Goal: Task Accomplishment & Management: Use online tool/utility

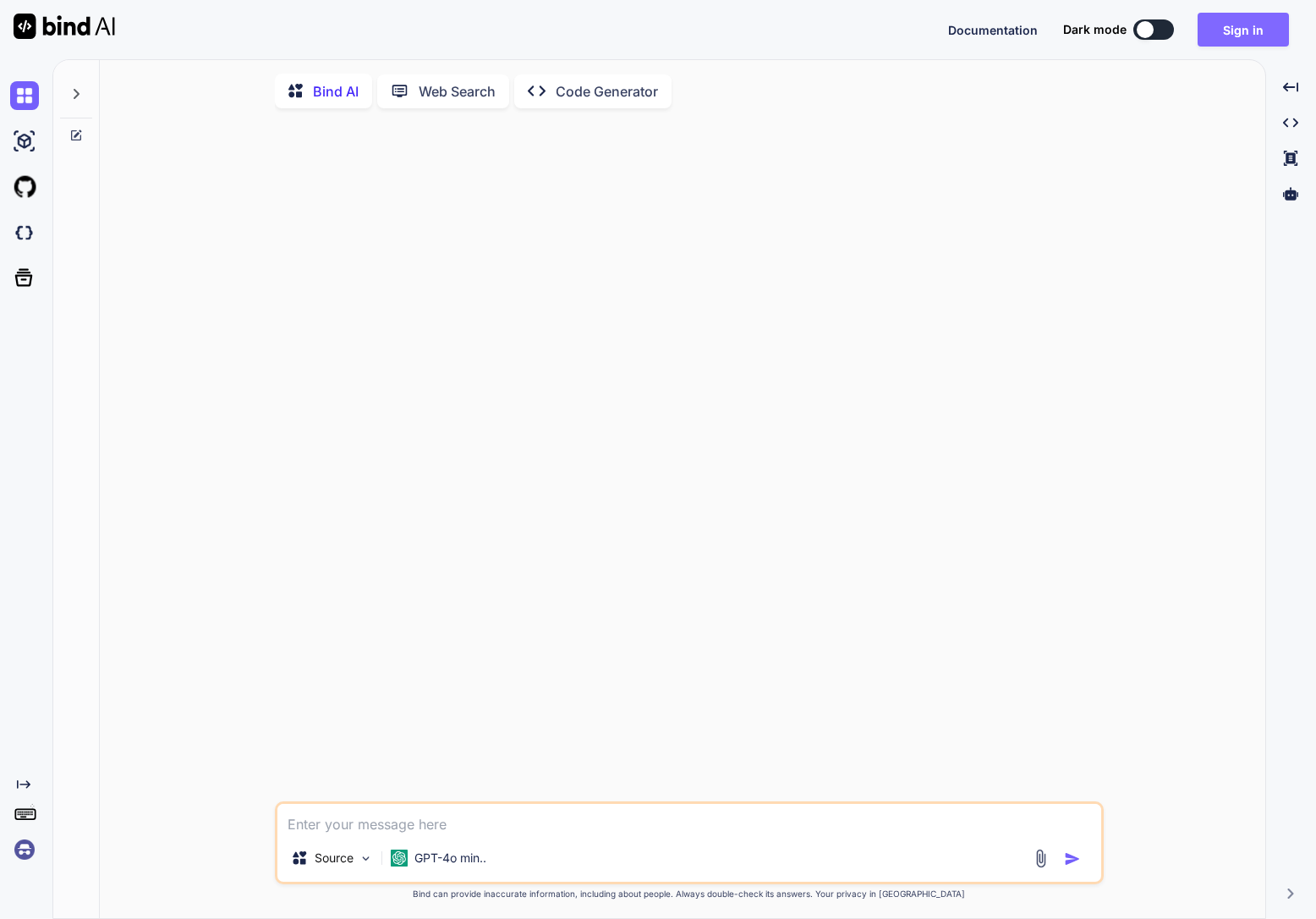
type textarea "x"
click at [1220, 26] on button "Sign in" at bounding box center [1243, 29] width 91 height 34
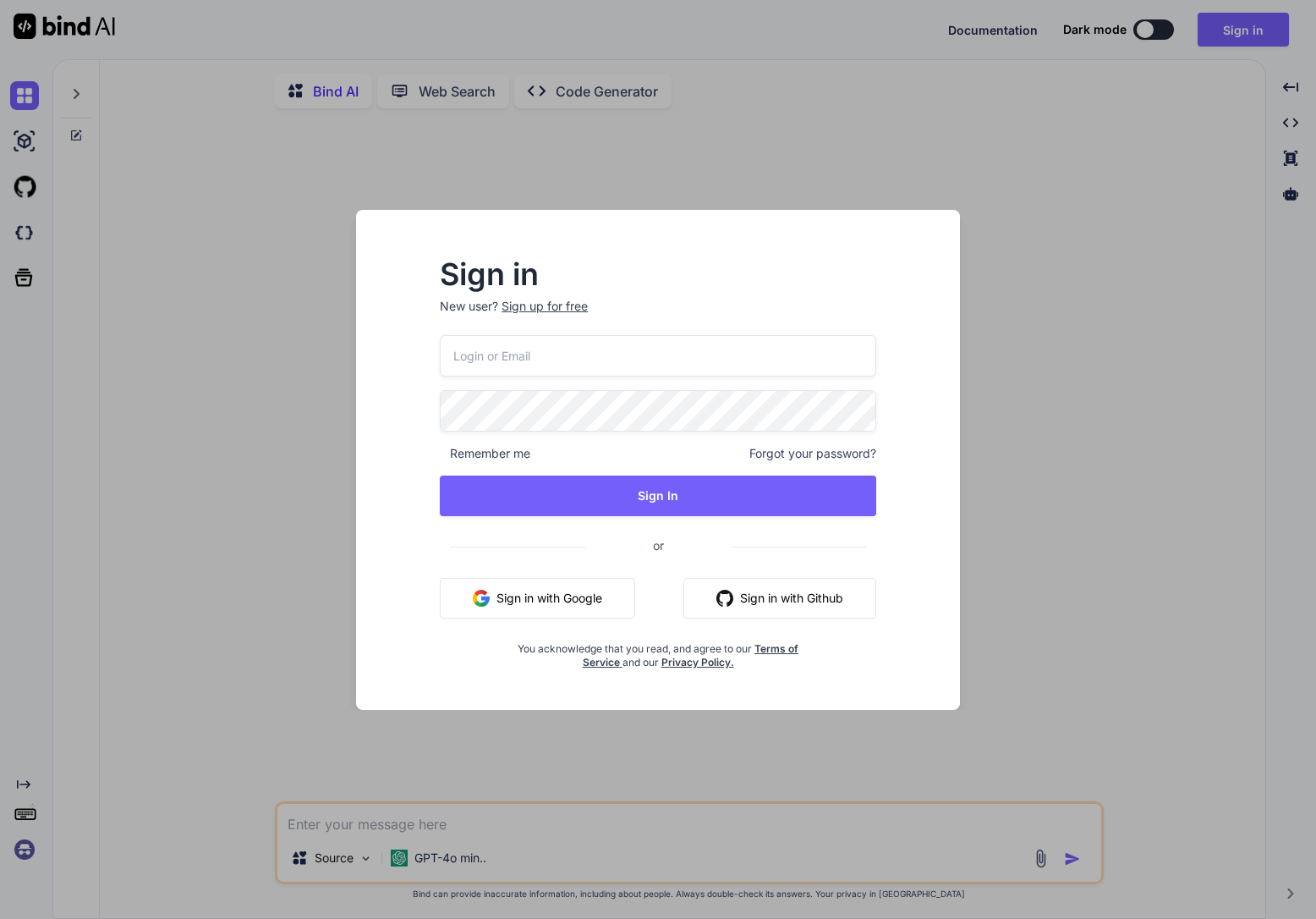
click at [548, 336] on input "email" at bounding box center [658, 356] width 437 height 41
paste input "[EMAIL_ADDRESS][DOMAIN_NAME]"
type input "[EMAIL_ADDRESS][DOMAIN_NAME]"
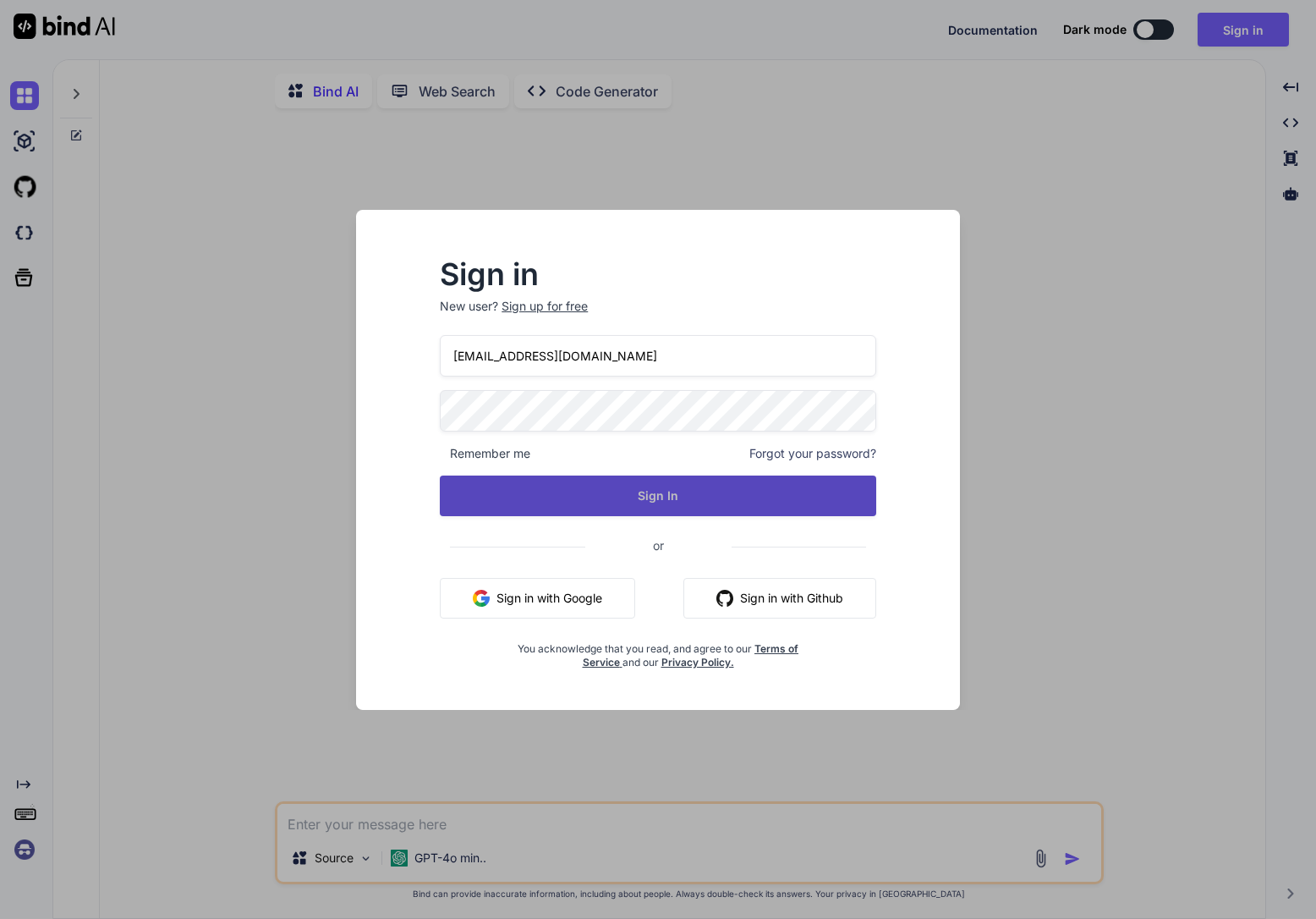
click at [556, 490] on button "Sign In" at bounding box center [658, 496] width 437 height 41
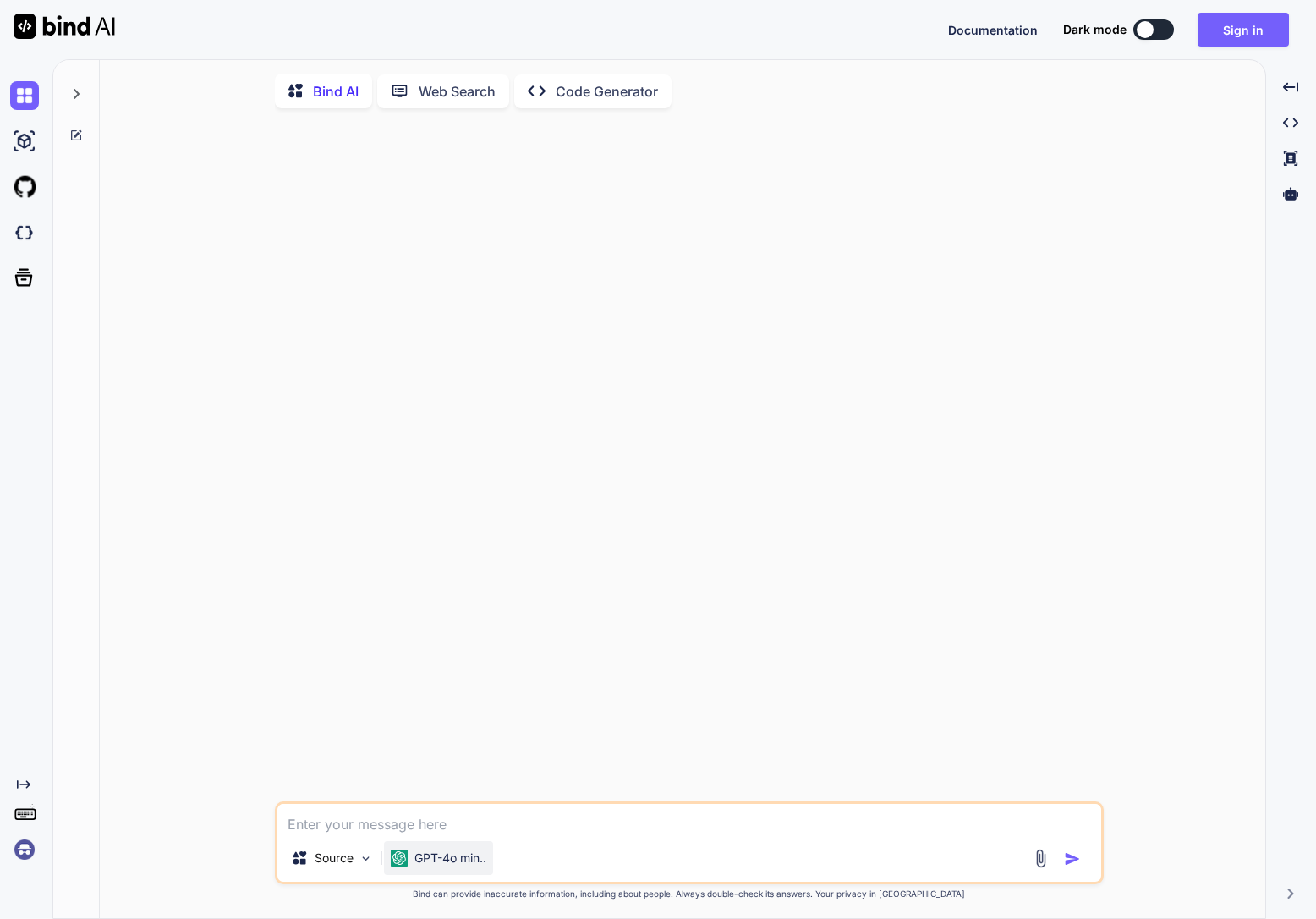
click at [490, 864] on div "GPT-4o min.." at bounding box center [439, 857] width 109 height 34
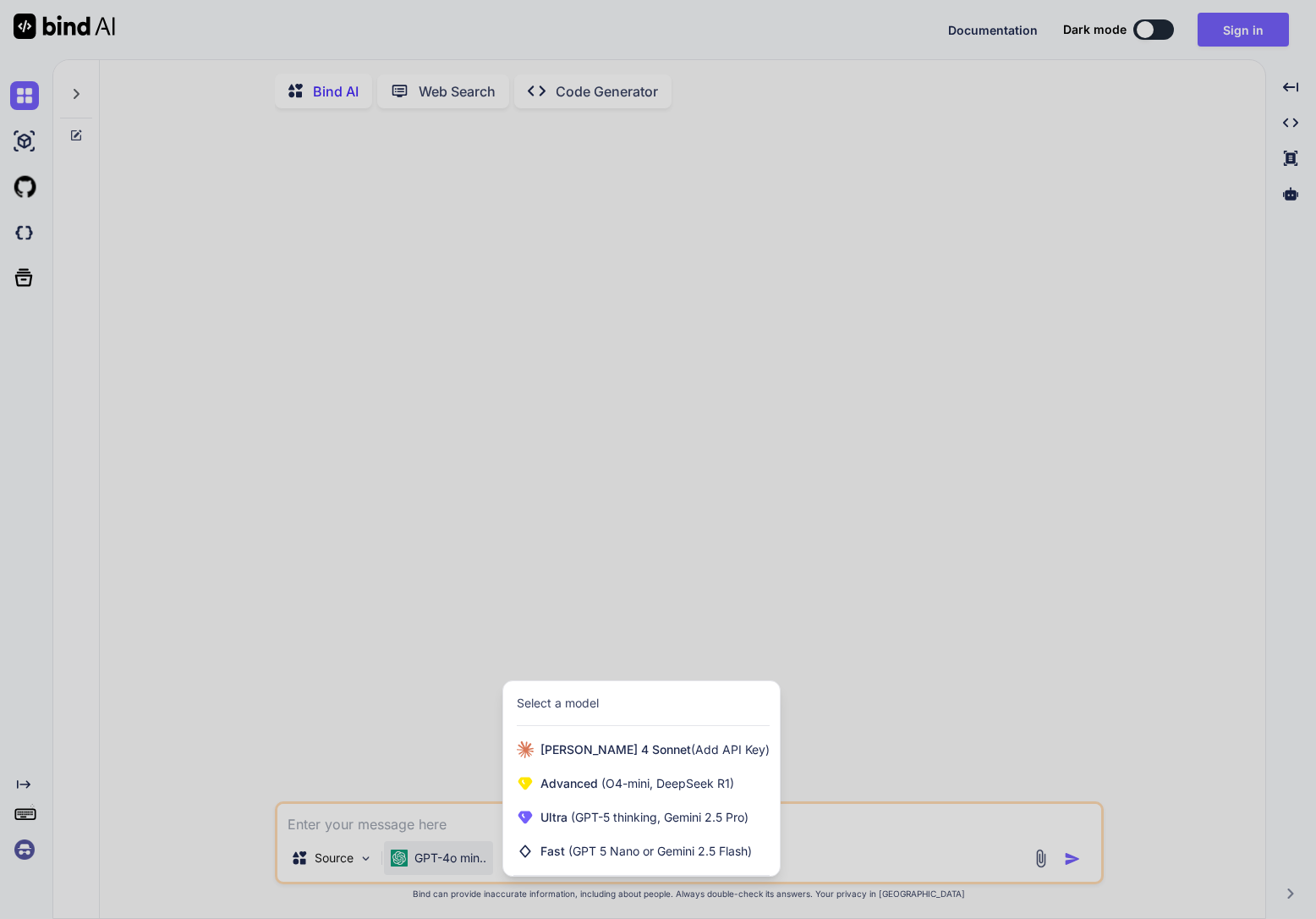
click at [533, 607] on div at bounding box center [658, 459] width 1316 height 919
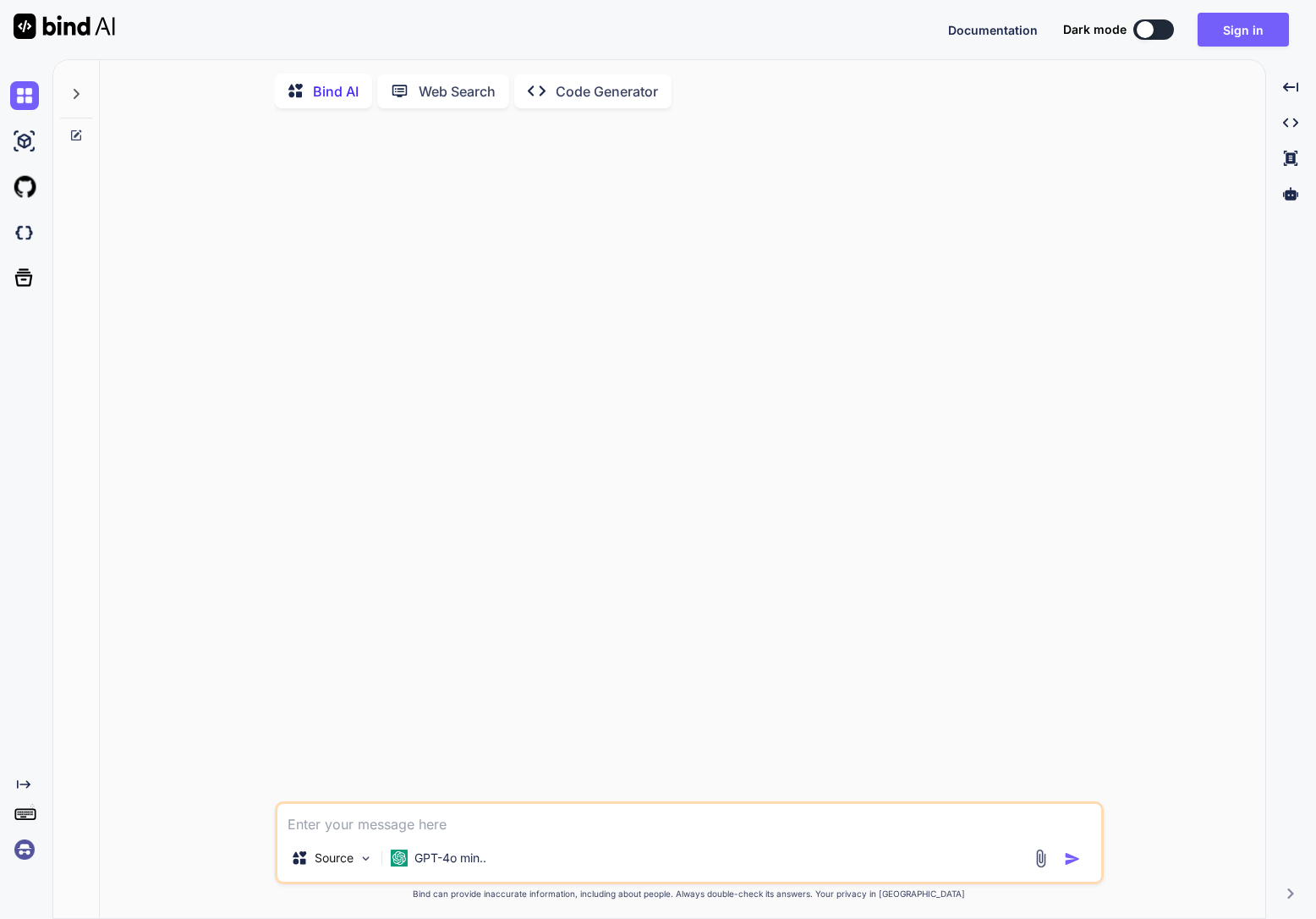
click at [26, 854] on img at bounding box center [24, 849] width 29 height 29
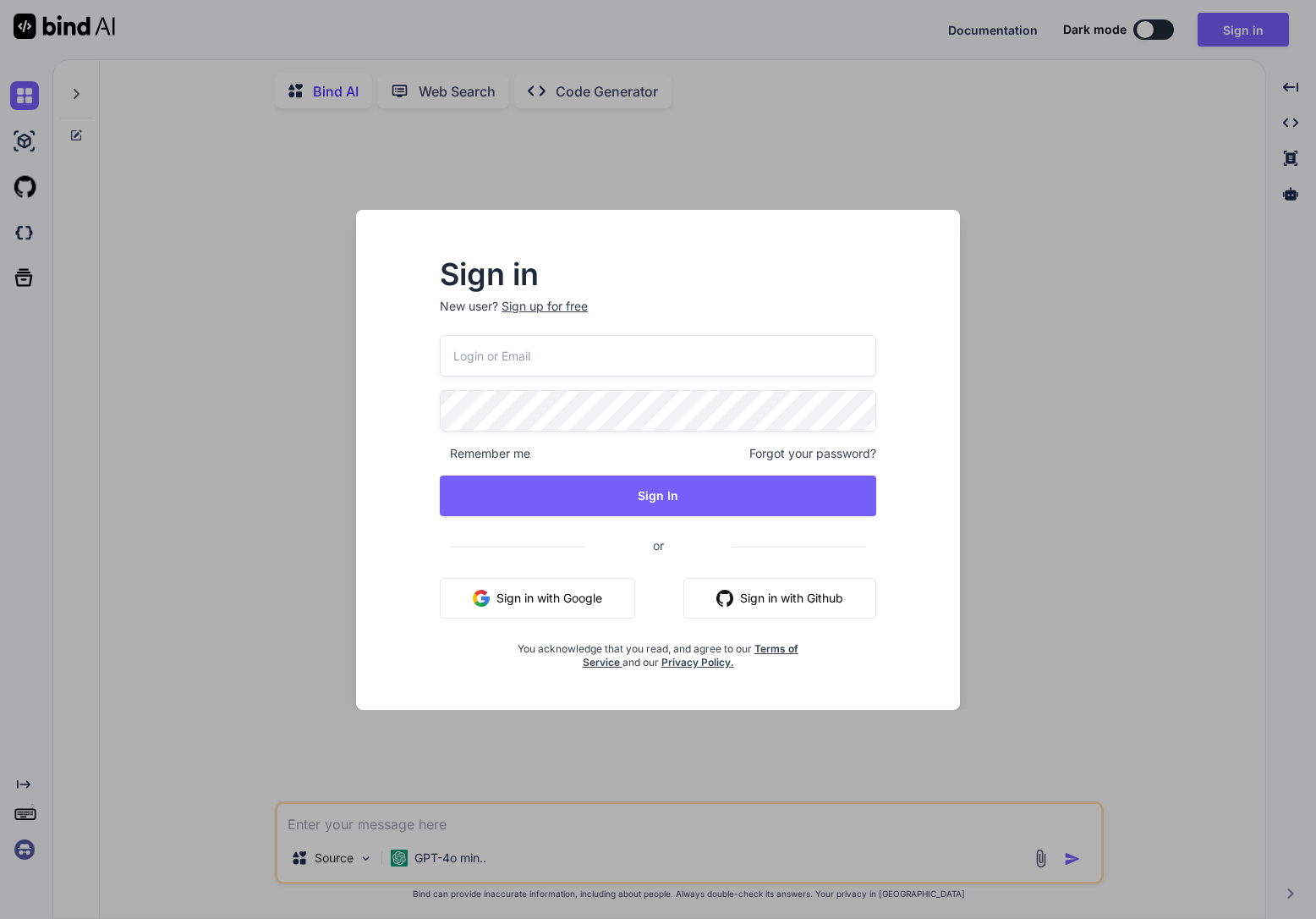
click at [488, 344] on input "email" at bounding box center [658, 356] width 437 height 41
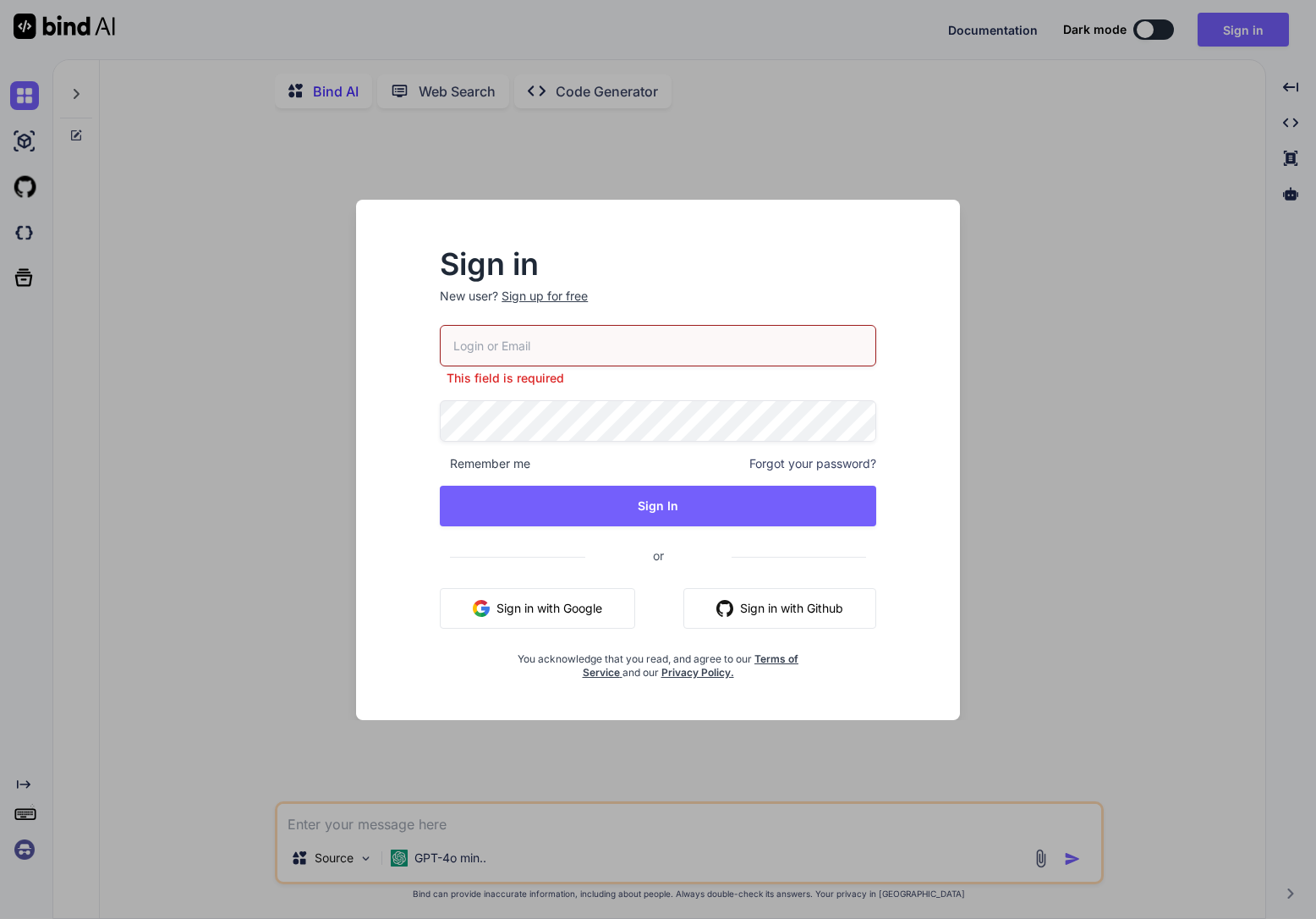
paste input "[EMAIL_ADDRESS][DOMAIN_NAME]"
type input "[EMAIL_ADDRESS][DOMAIN_NAME]"
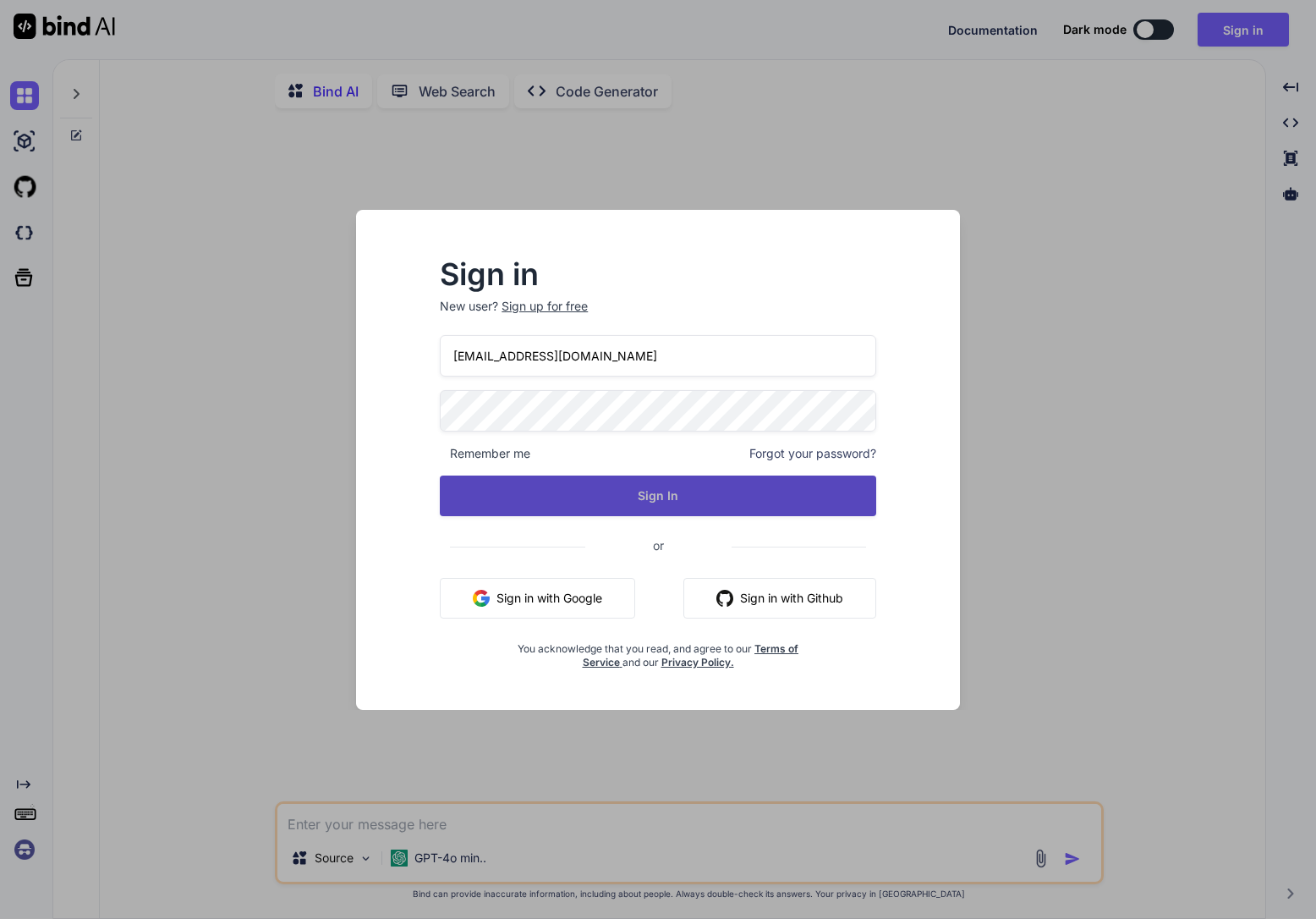
click at [547, 493] on button "Sign In" at bounding box center [658, 496] width 437 height 41
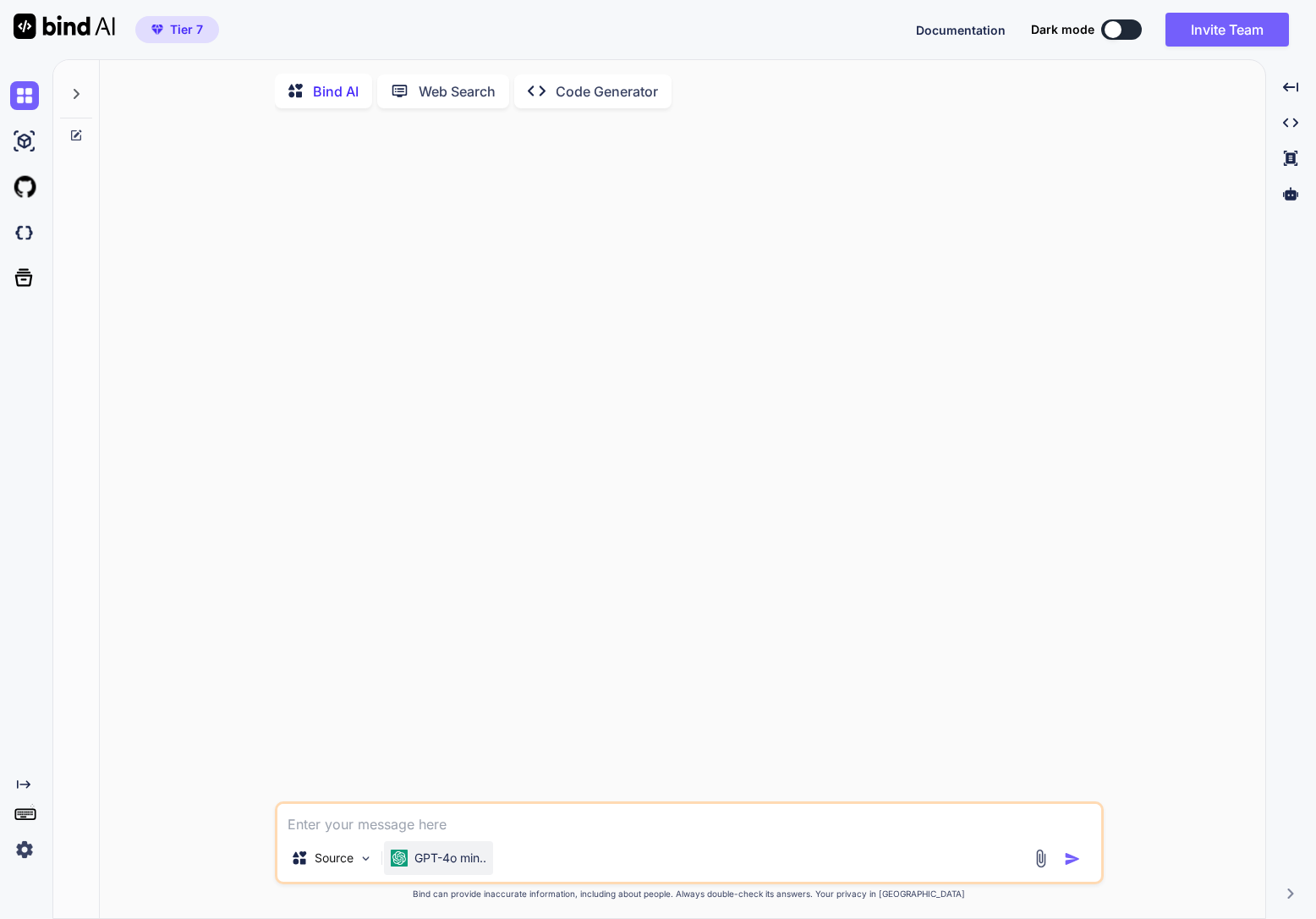
click at [438, 861] on p "GPT-4o min.." at bounding box center [451, 858] width 72 height 17
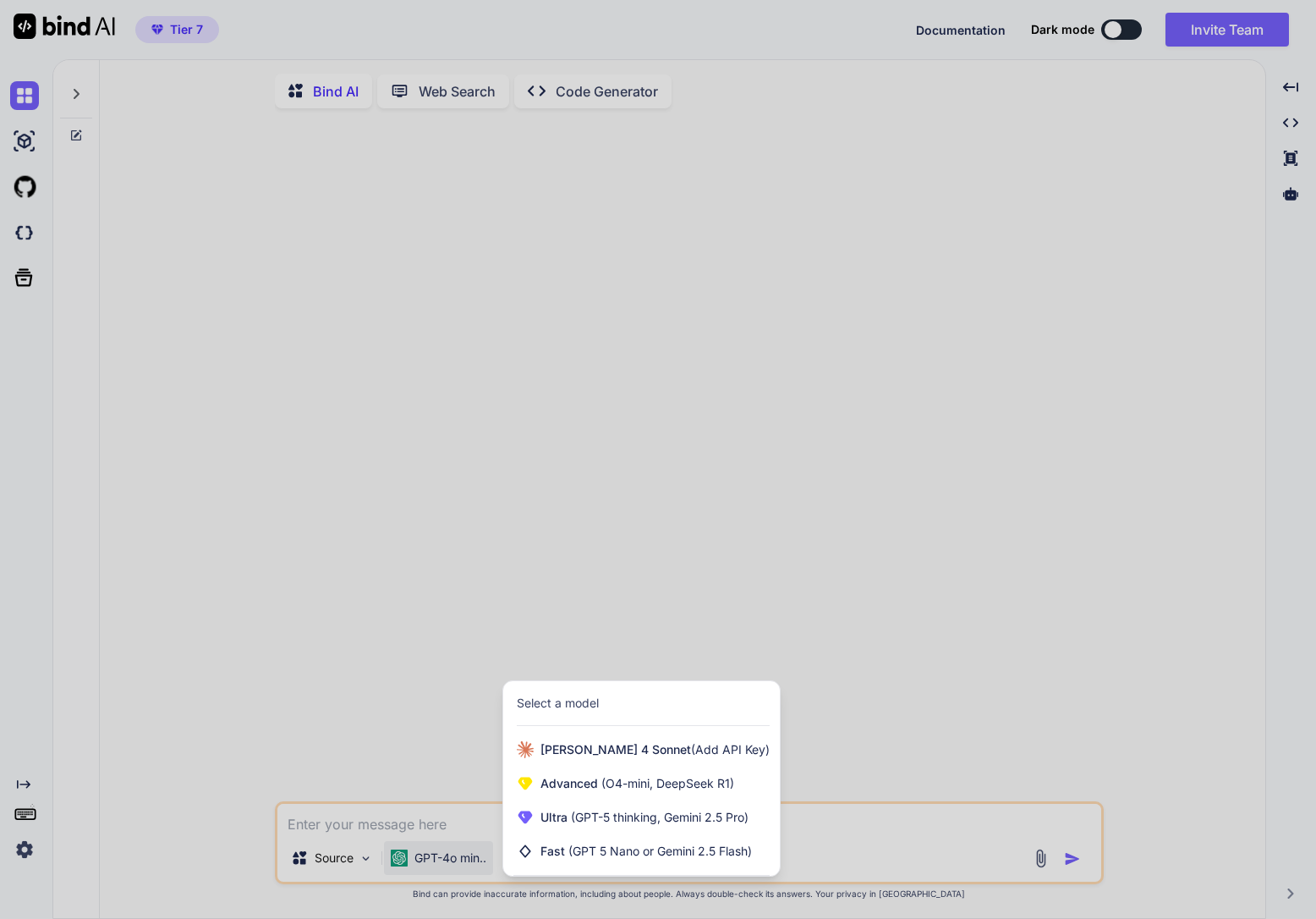
click at [345, 586] on div at bounding box center [658, 459] width 1316 height 919
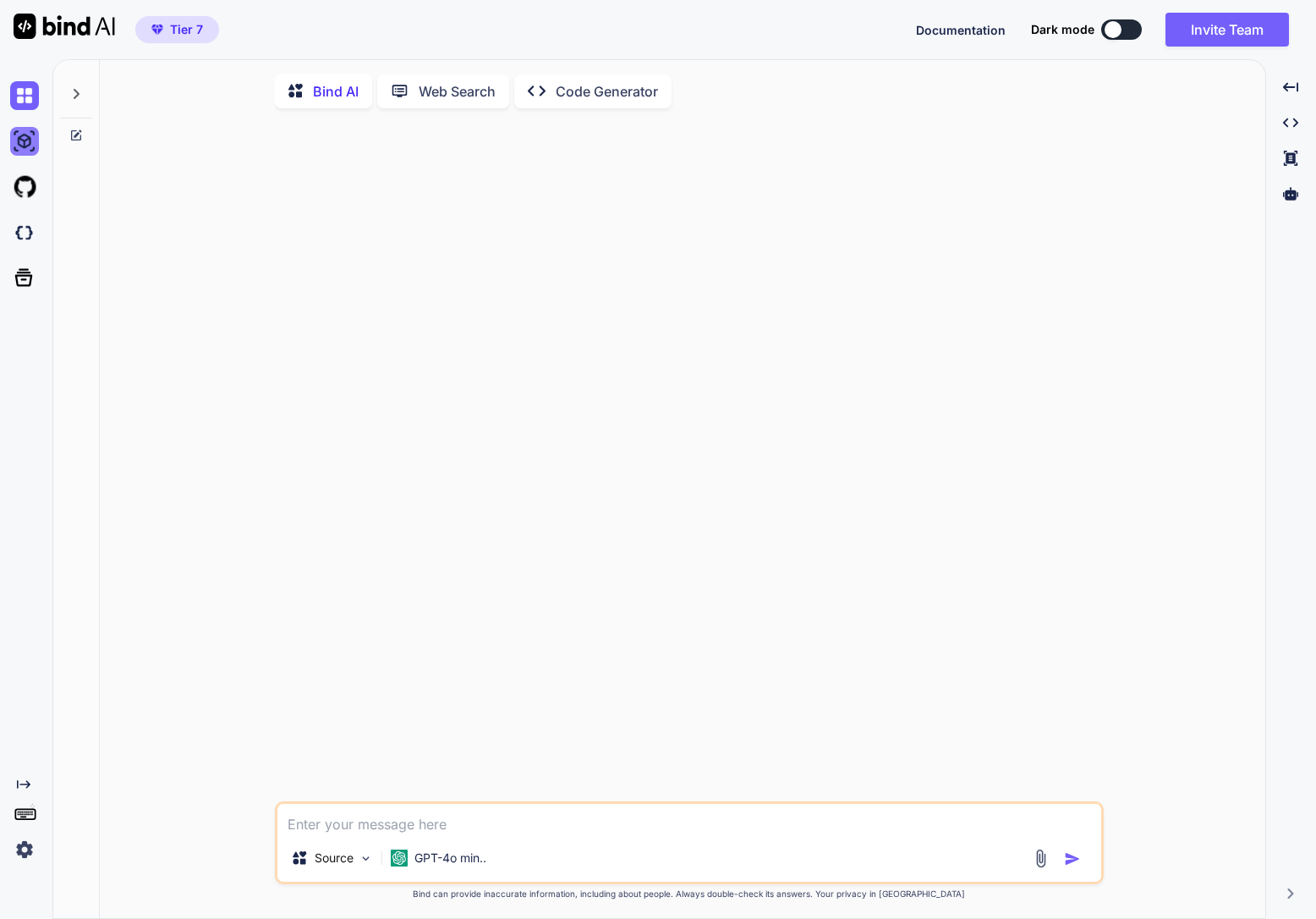
click at [24, 138] on img at bounding box center [24, 141] width 29 height 29
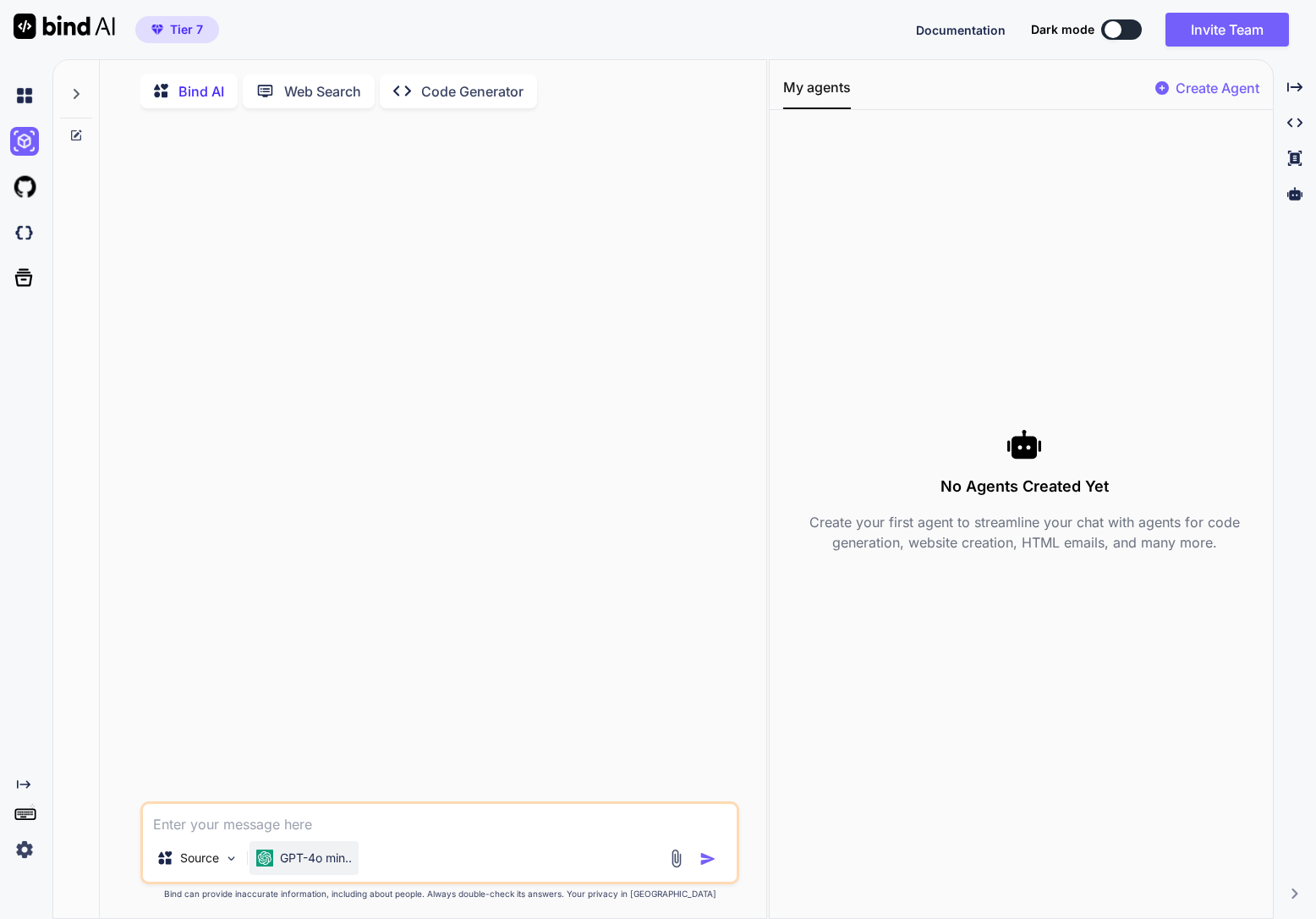
click at [321, 859] on p "GPT-4o min.." at bounding box center [316, 858] width 72 height 17
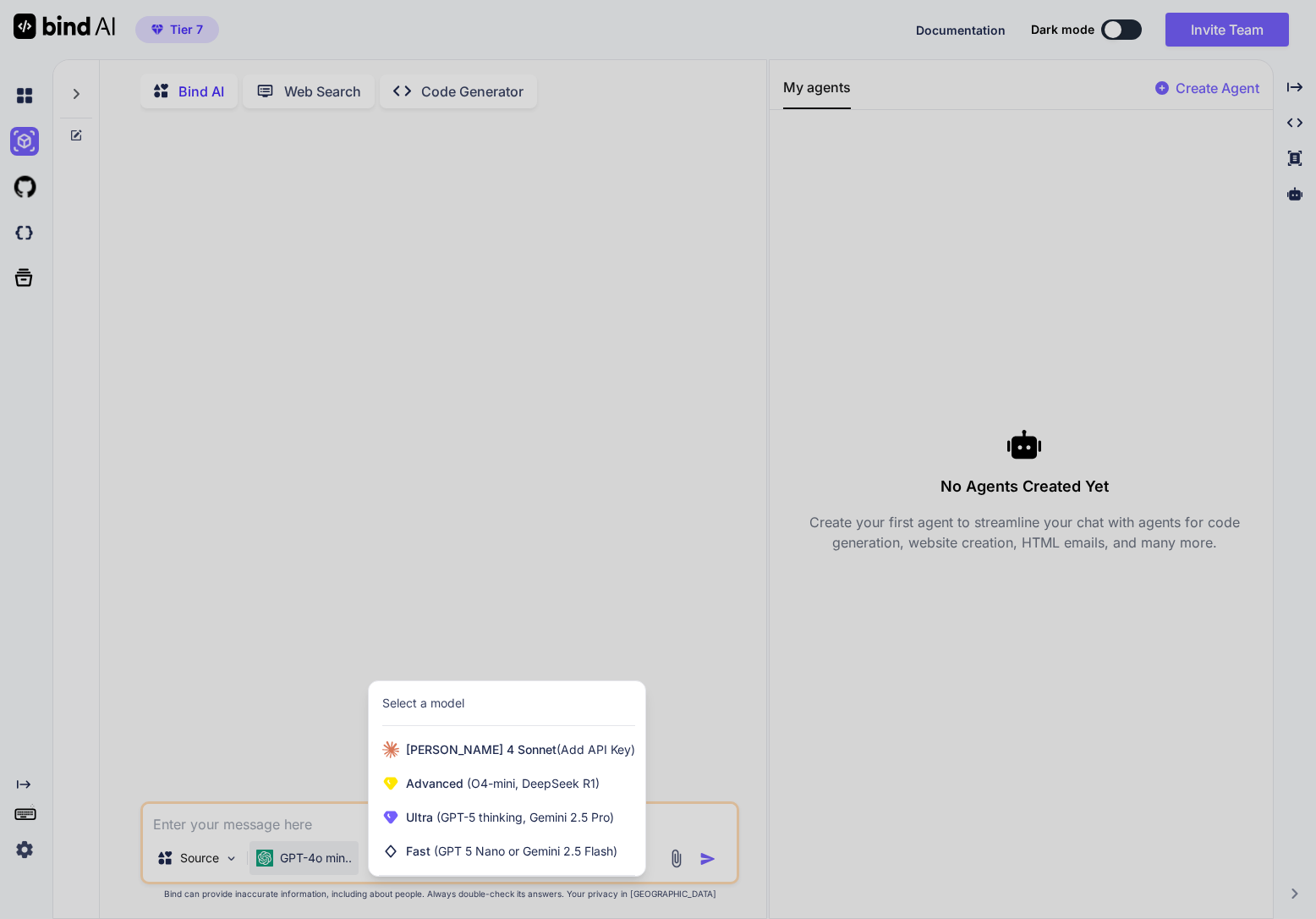
click at [482, 536] on div at bounding box center [658, 459] width 1316 height 919
type textarea "x"
